Goal: Transaction & Acquisition: Purchase product/service

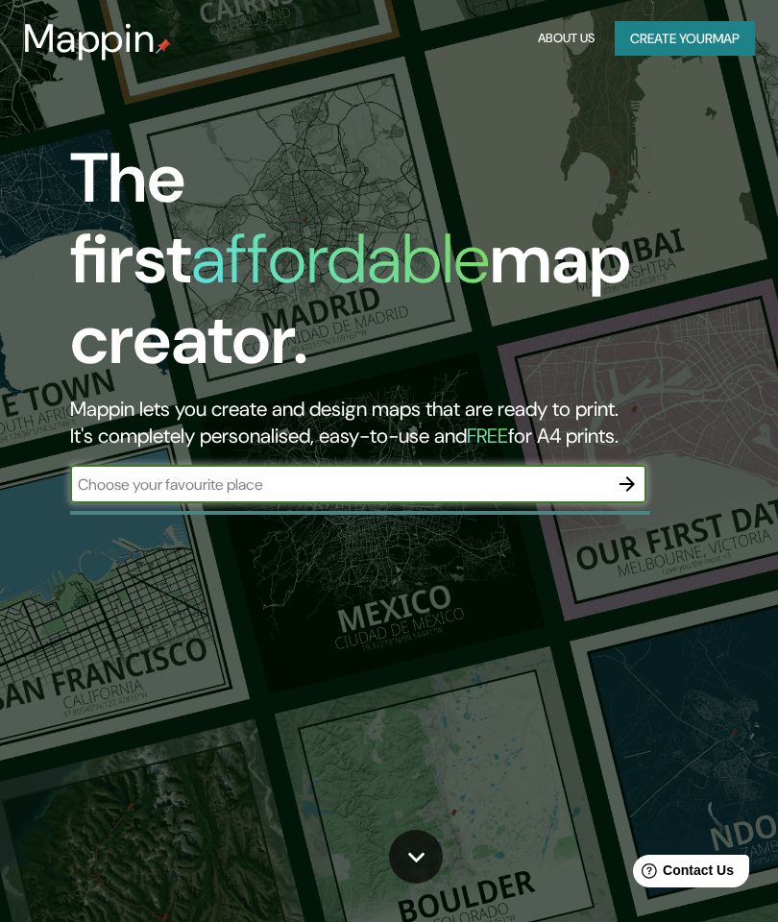
type input "[GEOGRAPHIC_DATA]"
click at [643, 465] on button "button" at bounding box center [627, 484] width 38 height 38
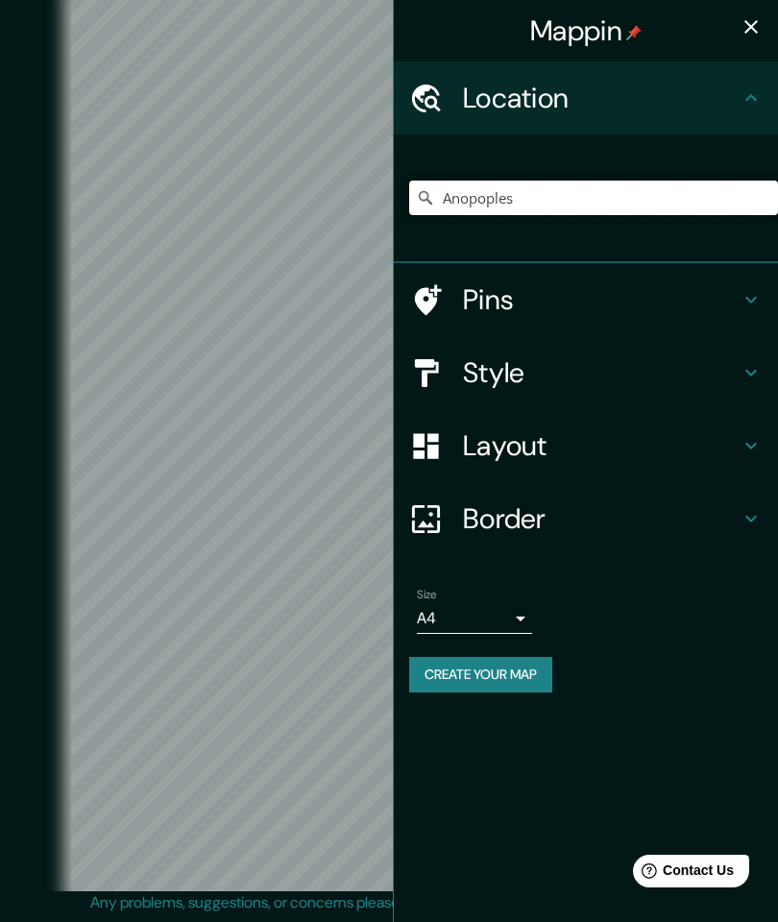
type input "Anopoples"
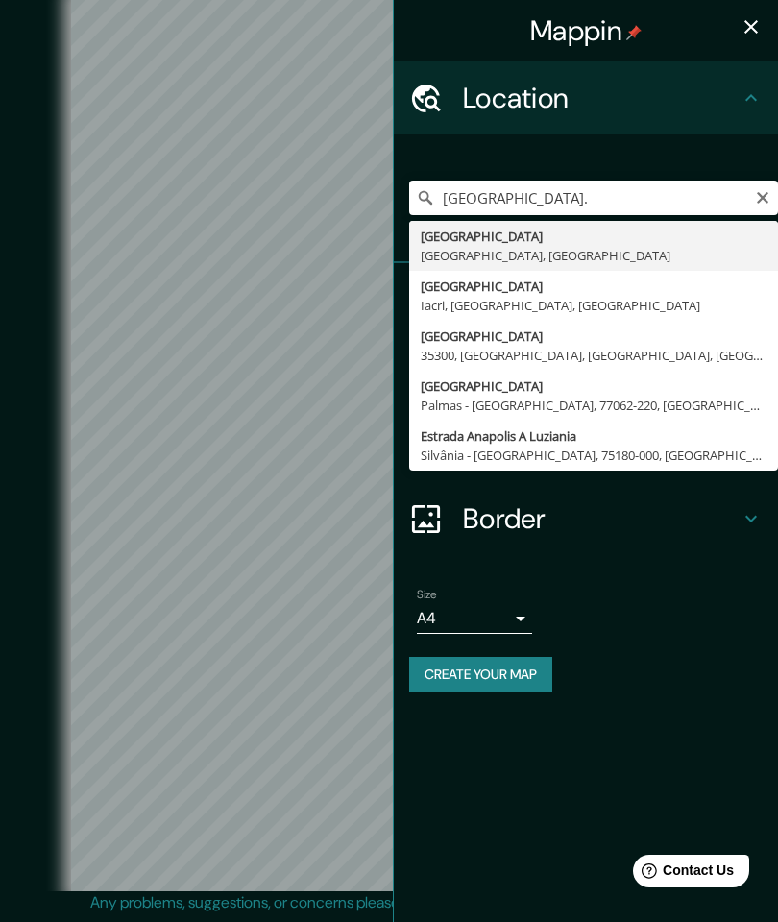
type input "[GEOGRAPHIC_DATA], [GEOGRAPHIC_DATA], [GEOGRAPHIC_DATA]"
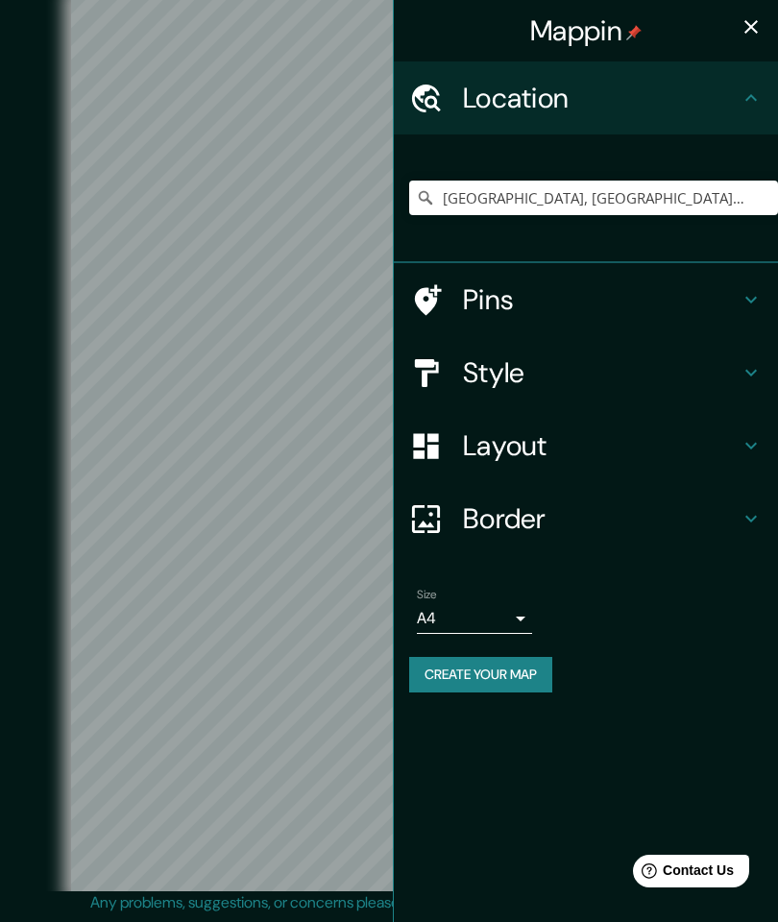
click at [442, 361] on icon at bounding box center [426, 373] width 34 height 34
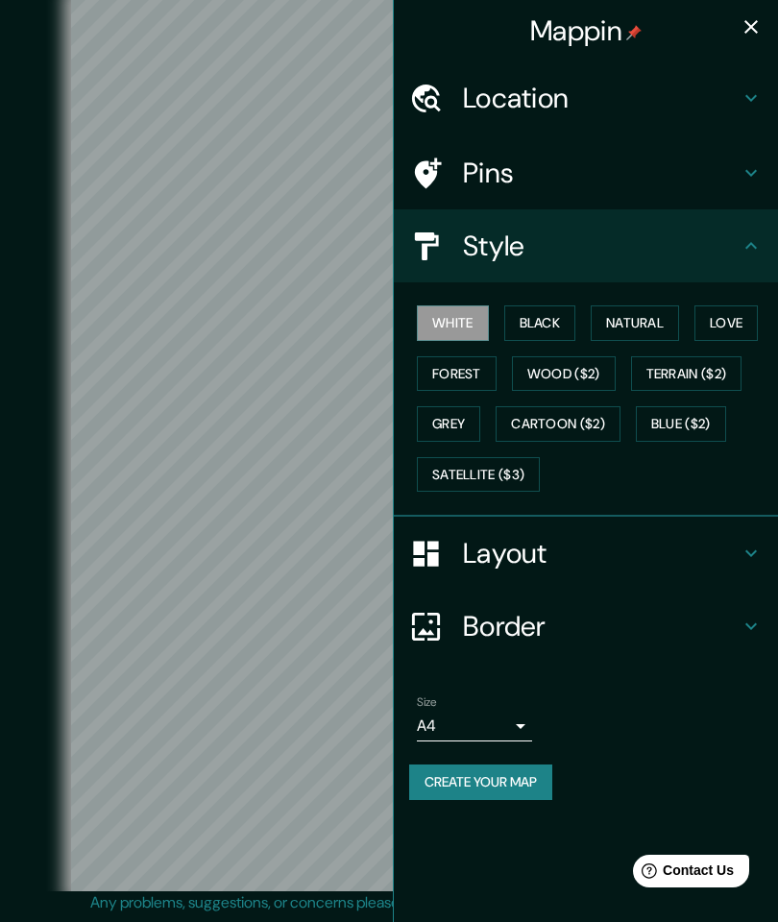
click at [534, 319] on button "Black" at bounding box center [540, 323] width 72 height 36
click at [625, 321] on button "Natural" at bounding box center [635, 323] width 88 height 36
click at [532, 331] on button "Black" at bounding box center [540, 323] width 72 height 36
click at [452, 324] on button "White" at bounding box center [453, 323] width 72 height 36
click at [436, 378] on button "Forest" at bounding box center [457, 374] width 80 height 36
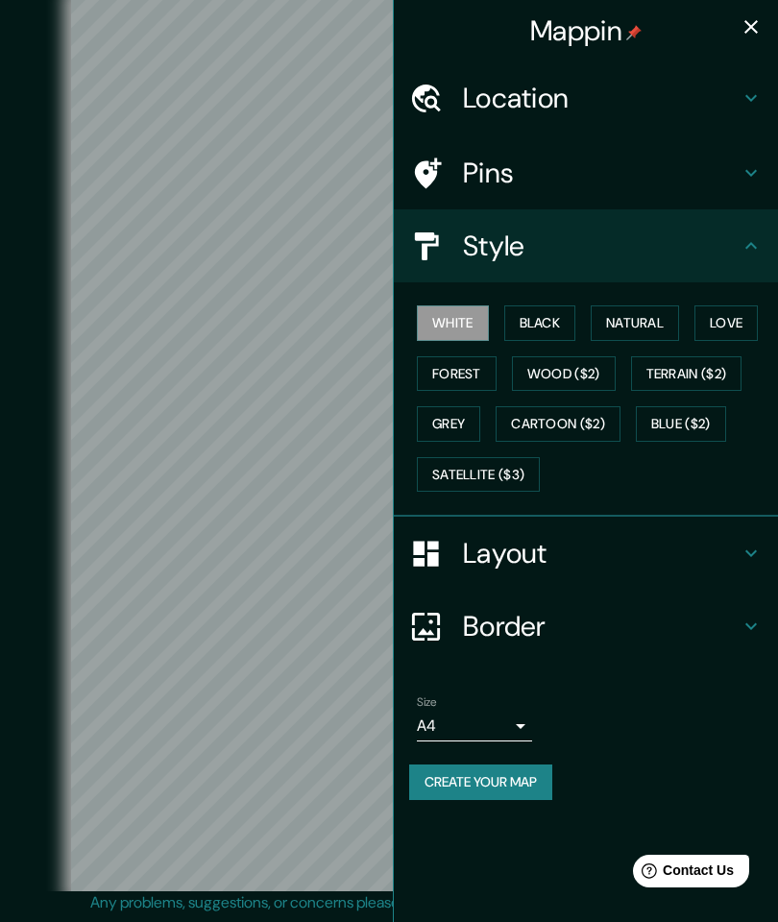
click at [436, 377] on button "Forest" at bounding box center [457, 374] width 80 height 36
click at [433, 416] on button "Grey" at bounding box center [448, 424] width 63 height 36
click at [711, 308] on button "Love" at bounding box center [726, 323] width 63 height 36
click at [453, 361] on button "Forest" at bounding box center [457, 374] width 80 height 36
click at [531, 373] on button "Wood ($2)" at bounding box center [564, 374] width 104 height 36
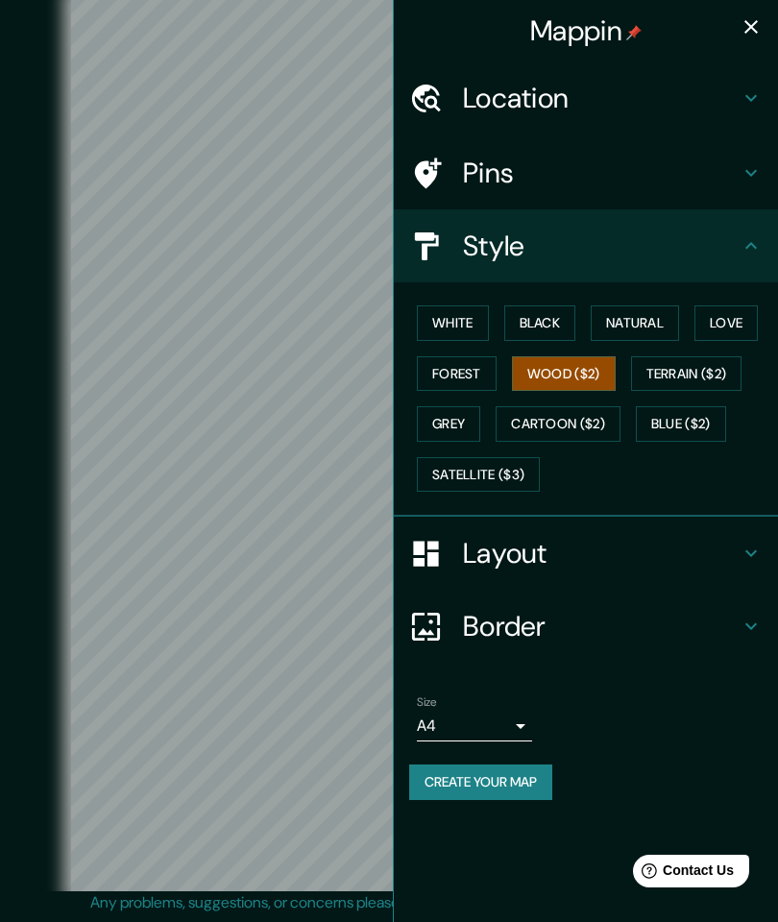
click at [652, 372] on button "Terrain ($2)" at bounding box center [686, 374] width 111 height 36
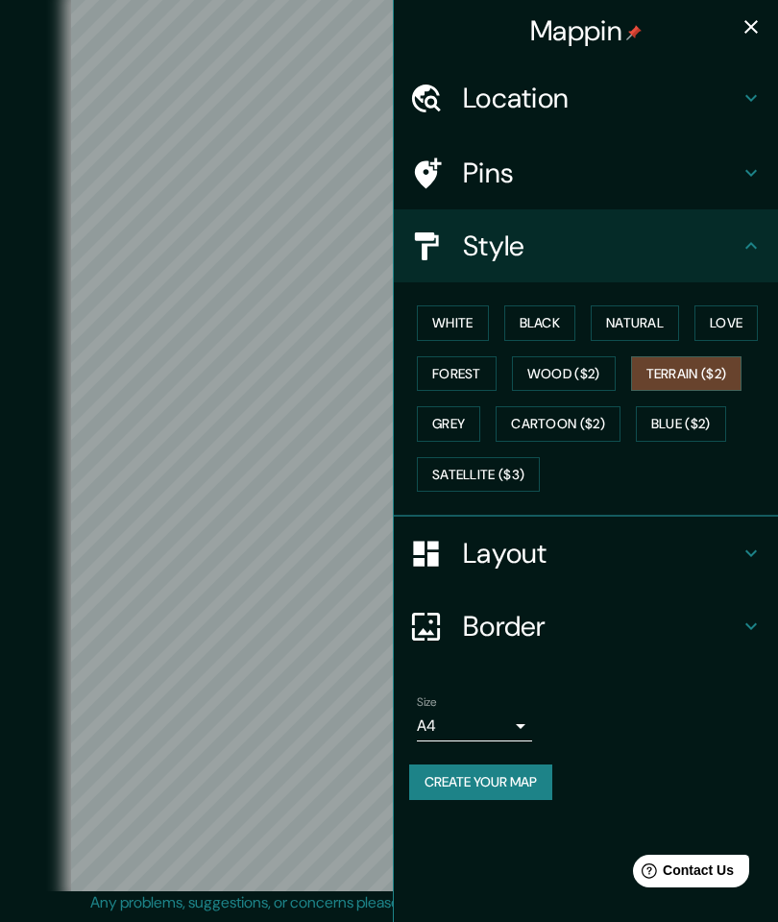
click at [447, 420] on button "Grey" at bounding box center [448, 424] width 63 height 36
click at [750, 26] on icon "button" at bounding box center [751, 26] width 13 height 13
